Goal: Transaction & Acquisition: Subscribe to service/newsletter

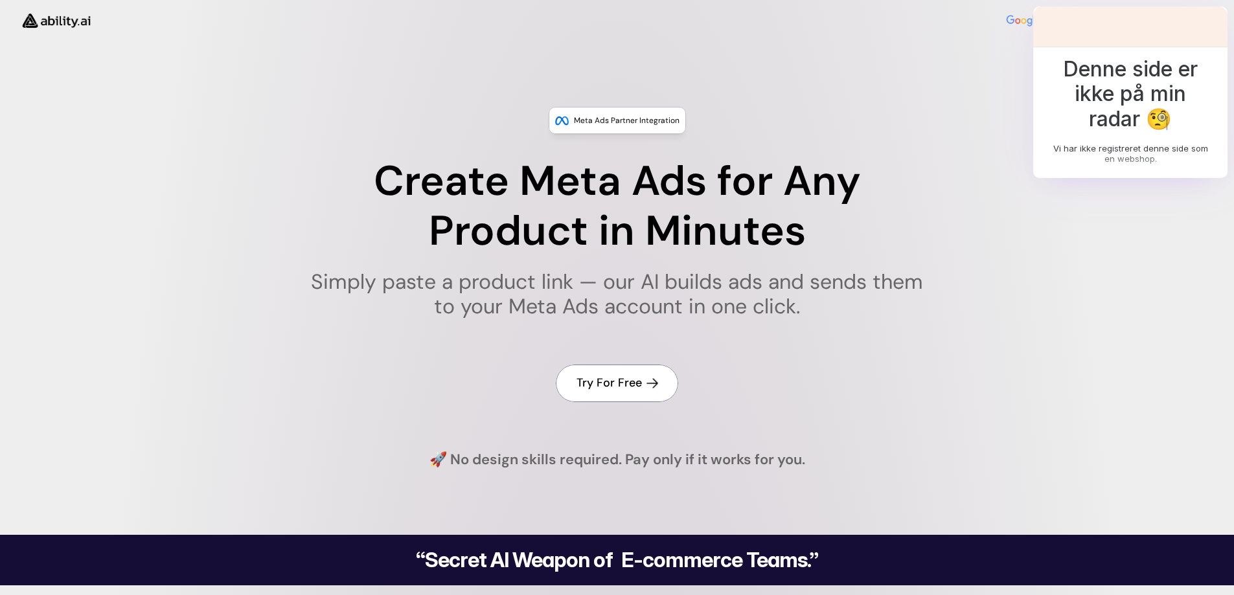
click at [615, 380] on h4 "Try For Free" at bounding box center [608, 383] width 65 height 16
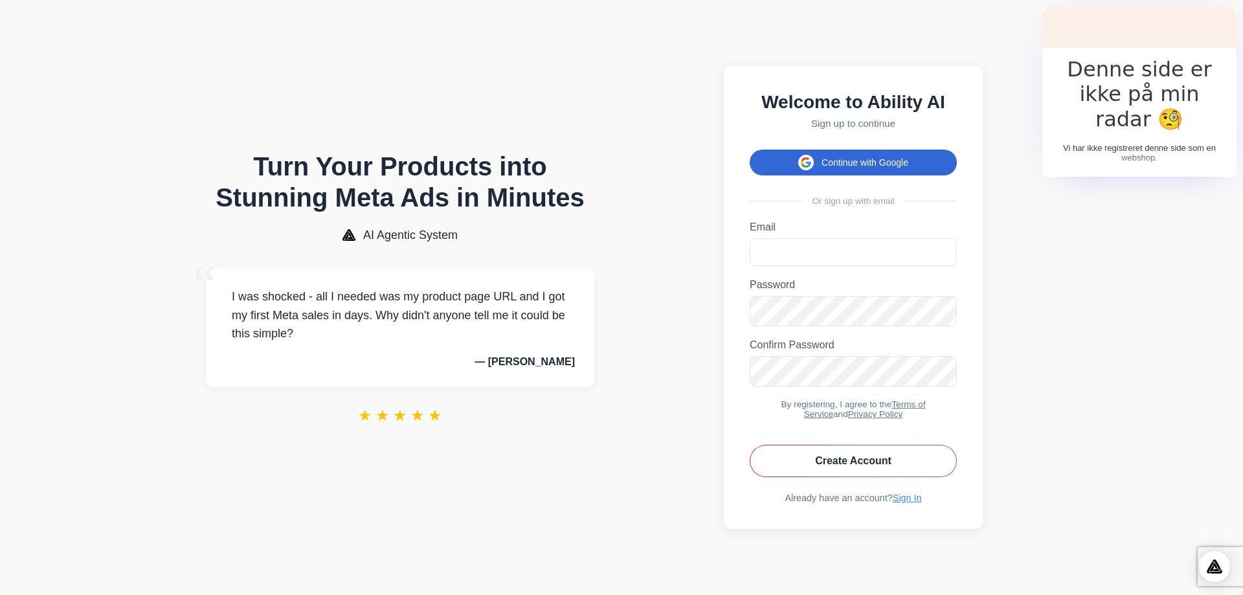
click at [857, 157] on button "Continue with Google" at bounding box center [853, 163] width 207 height 26
